Goal: Task Accomplishment & Management: Manage account settings

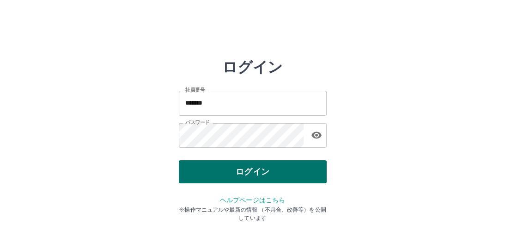
click at [255, 172] on button "ログイン" at bounding box center [253, 171] width 148 height 23
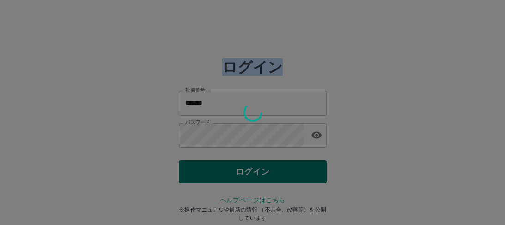
click at [255, 172] on div at bounding box center [252, 112] width 505 height 225
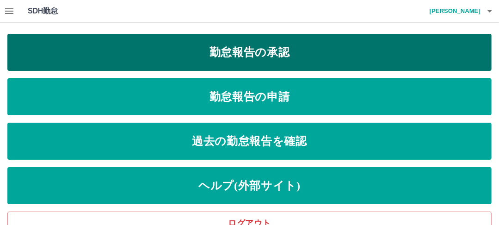
click at [275, 54] on link "勤怠報告の承認" at bounding box center [249, 52] width 484 height 37
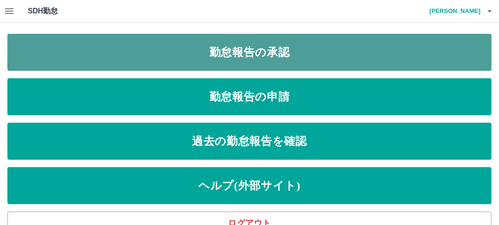
click at [275, 54] on link "勤怠報告の承認" at bounding box center [249, 52] width 484 height 37
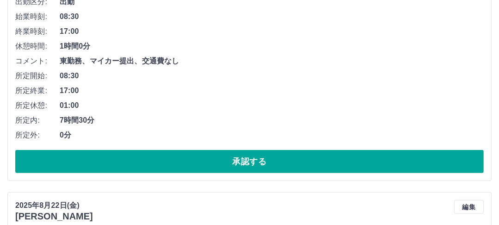
scroll to position [444, 0]
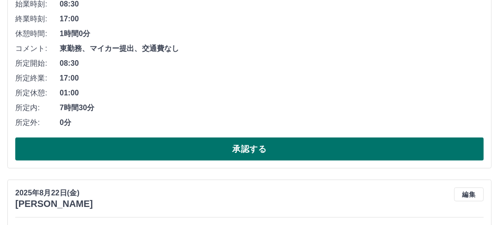
click at [255, 150] on button "承認する" at bounding box center [249, 148] width 468 height 23
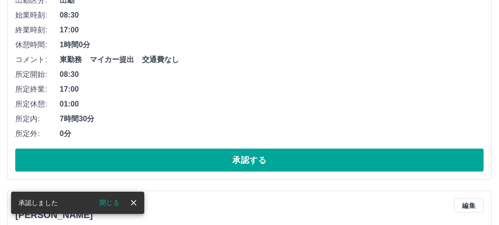
scroll to position [446, 0]
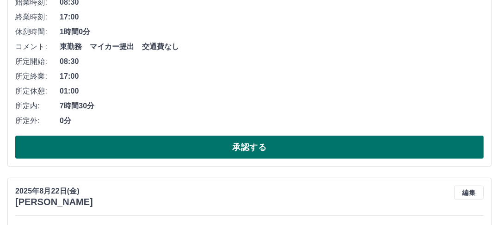
click at [287, 152] on button "承認する" at bounding box center [249, 146] width 468 height 23
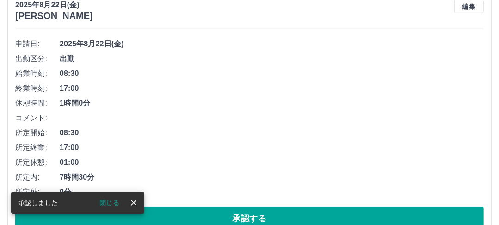
scroll to position [410, 0]
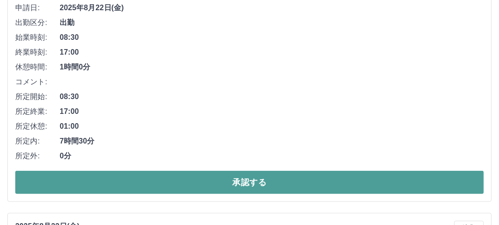
click at [250, 183] on button "承認する" at bounding box center [249, 182] width 468 height 23
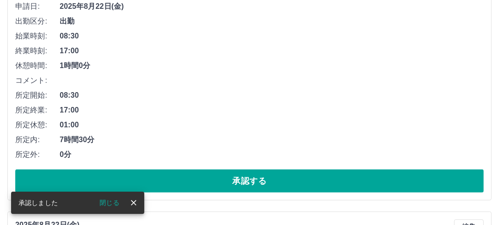
scroll to position [412, 0]
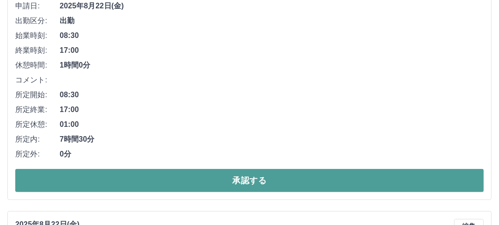
click at [257, 185] on button "承認する" at bounding box center [249, 180] width 468 height 23
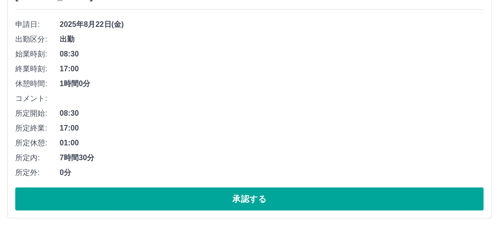
scroll to position [525, 0]
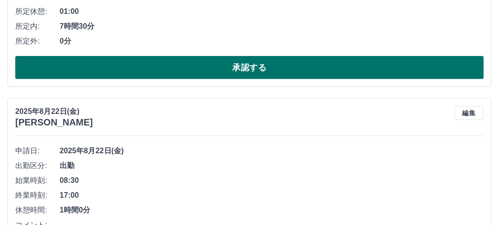
click at [278, 68] on button "承認する" at bounding box center [249, 67] width 468 height 23
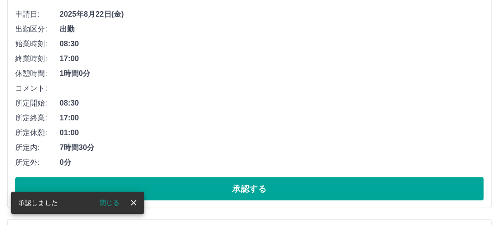
scroll to position [416, 0]
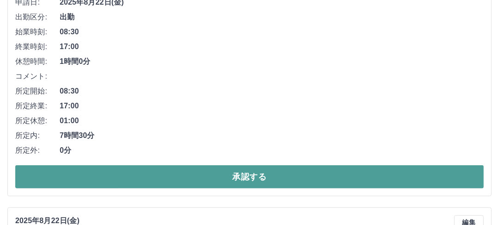
click at [245, 176] on button "承認する" at bounding box center [249, 176] width 468 height 23
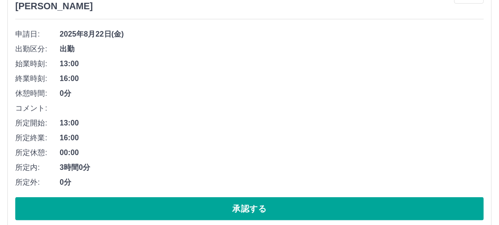
scroll to position [418, 0]
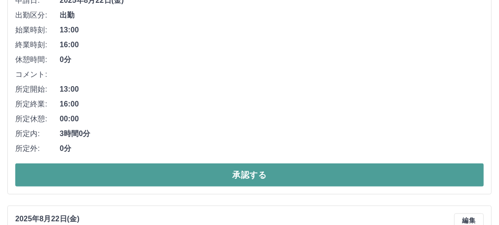
click at [232, 174] on button "承認する" at bounding box center [249, 174] width 468 height 23
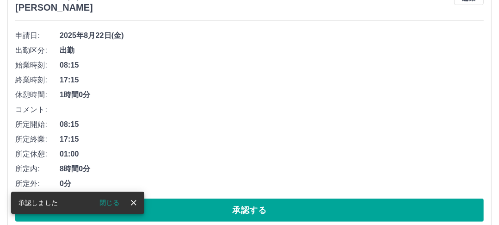
scroll to position [420, 0]
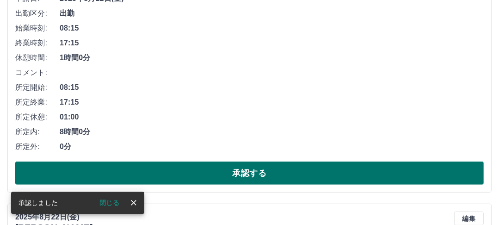
click at [232, 174] on button "承認する" at bounding box center [249, 172] width 468 height 23
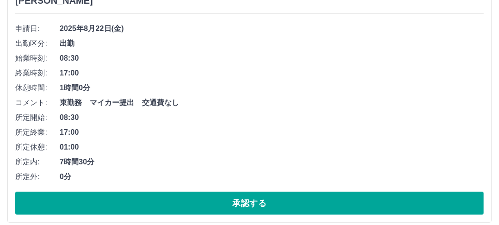
scroll to position [422, 0]
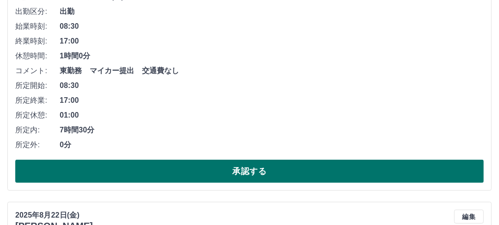
click at [251, 173] on button "承認する" at bounding box center [249, 170] width 468 height 23
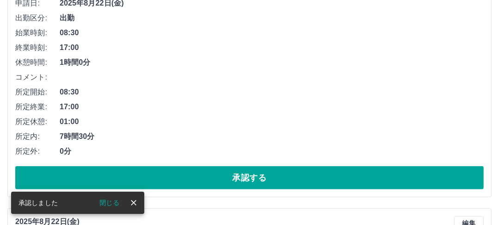
scroll to position [423, 0]
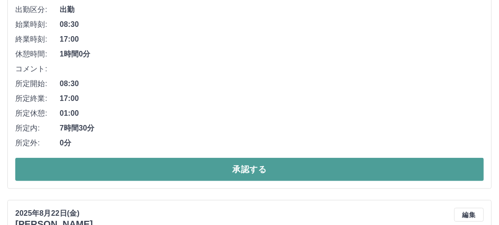
click at [250, 167] on button "承認する" at bounding box center [249, 169] width 468 height 23
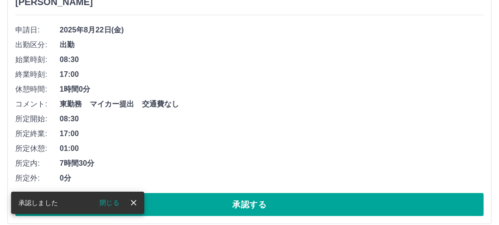
scroll to position [425, 0]
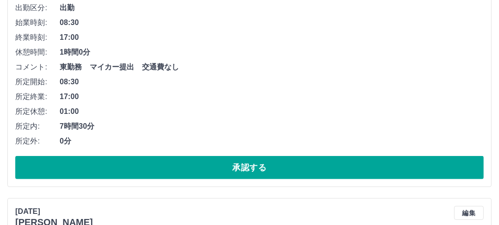
click at [250, 167] on button "承認する" at bounding box center [249, 167] width 468 height 23
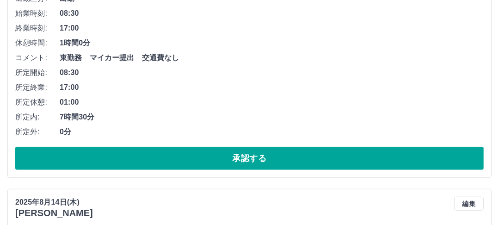
scroll to position [464, 0]
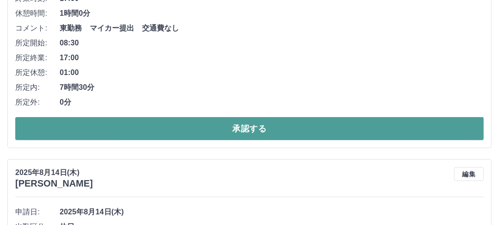
click at [256, 130] on button "承認する" at bounding box center [249, 128] width 468 height 23
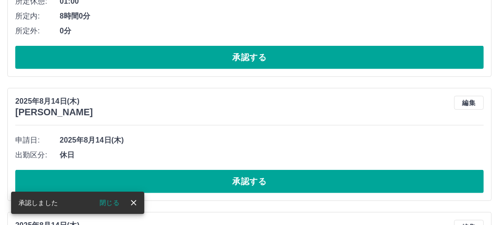
scroll to position [281, 0]
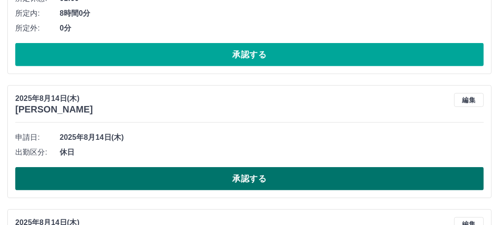
click at [252, 175] on button "承認する" at bounding box center [249, 178] width 468 height 23
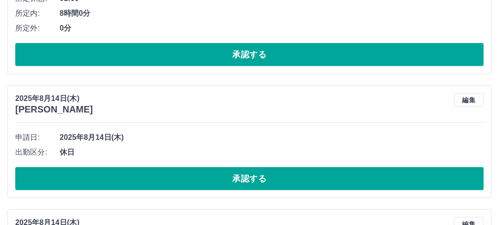
click at [252, 175] on button "承認する" at bounding box center [249, 178] width 468 height 23
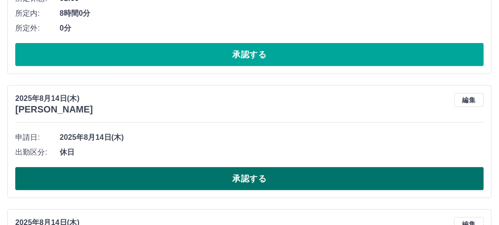
click at [218, 174] on button "承認する" at bounding box center [249, 178] width 468 height 23
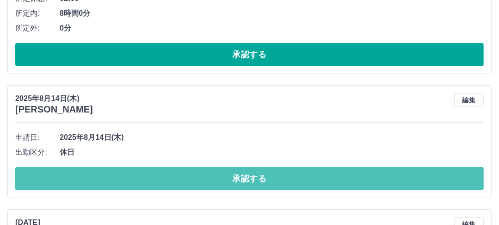
click at [218, 174] on button "承認する" at bounding box center [249, 178] width 468 height 23
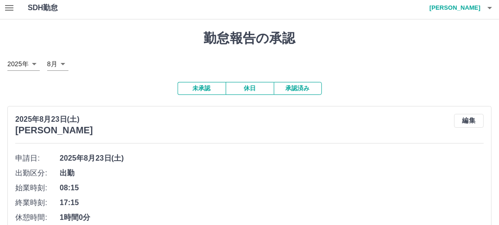
scroll to position [0, 0]
